Goal: Find specific page/section: Find specific page/section

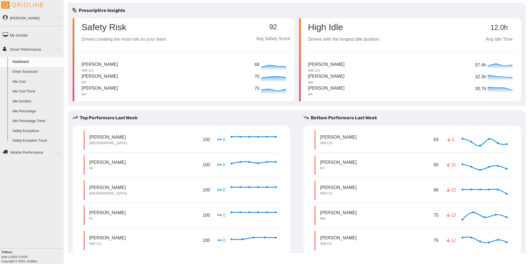
click at [31, 71] on link "Driver Scorecard" at bounding box center [37, 72] width 54 height 10
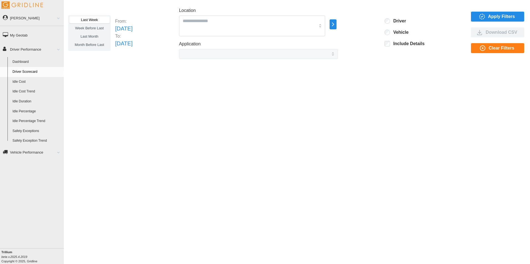
click at [28, 61] on link "Dashboard" at bounding box center [37, 62] width 54 height 10
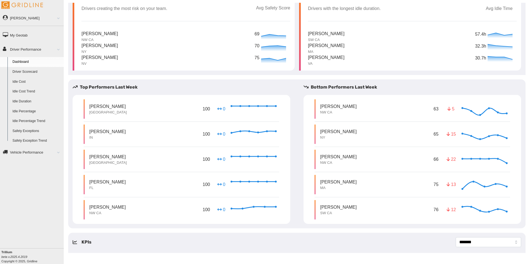
scroll to position [38, 0]
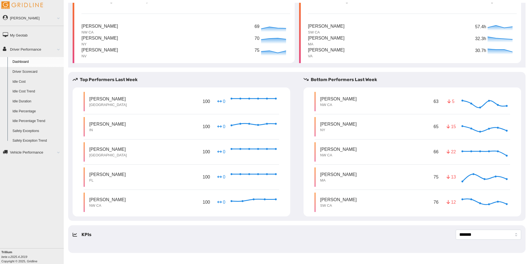
click at [159, 102] on div "Colt [PERSON_NAME] [GEOGRAPHIC_DATA] 100 0 Invalid Date" at bounding box center [181, 101] width 195 height 19
click at [108, 100] on p "[PERSON_NAME]" at bounding box center [107, 99] width 37 height 6
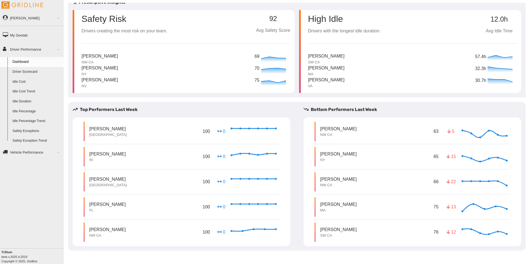
scroll to position [0, 0]
